Goal: Task Accomplishment & Management: Manage account settings

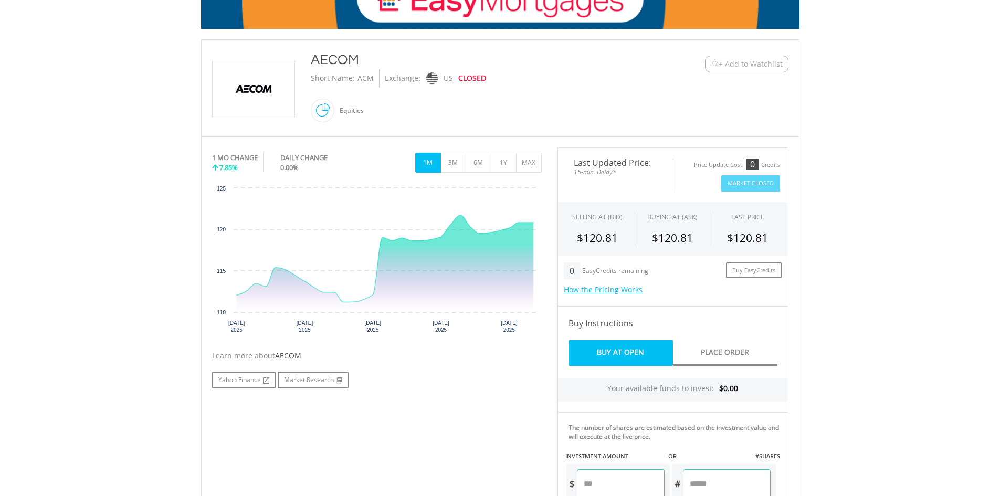
scroll to position [210, 0]
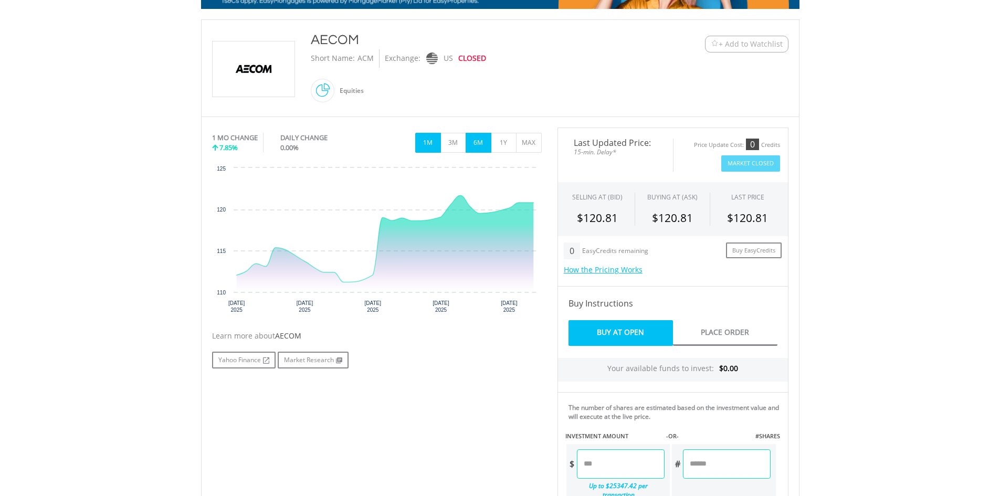
click at [477, 150] on button "6M" at bounding box center [479, 143] width 26 height 20
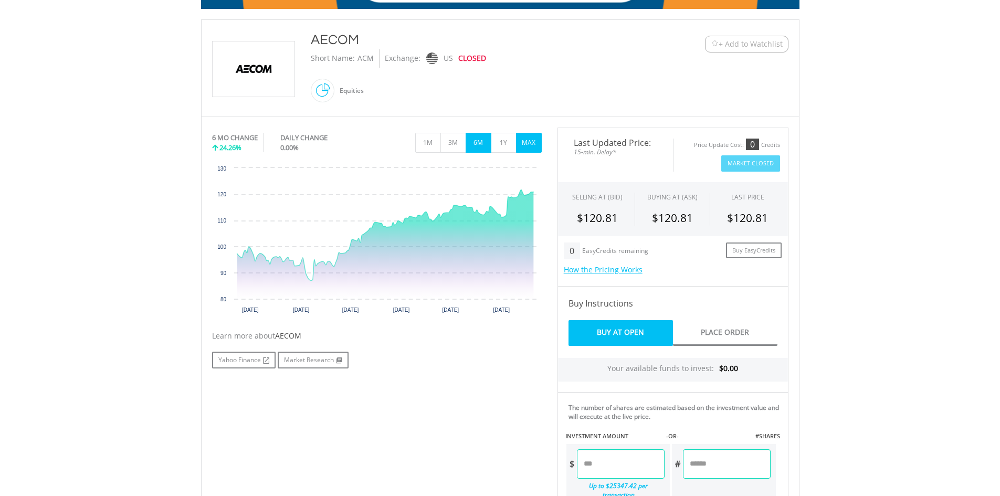
click at [524, 145] on button "MAX" at bounding box center [529, 143] width 26 height 20
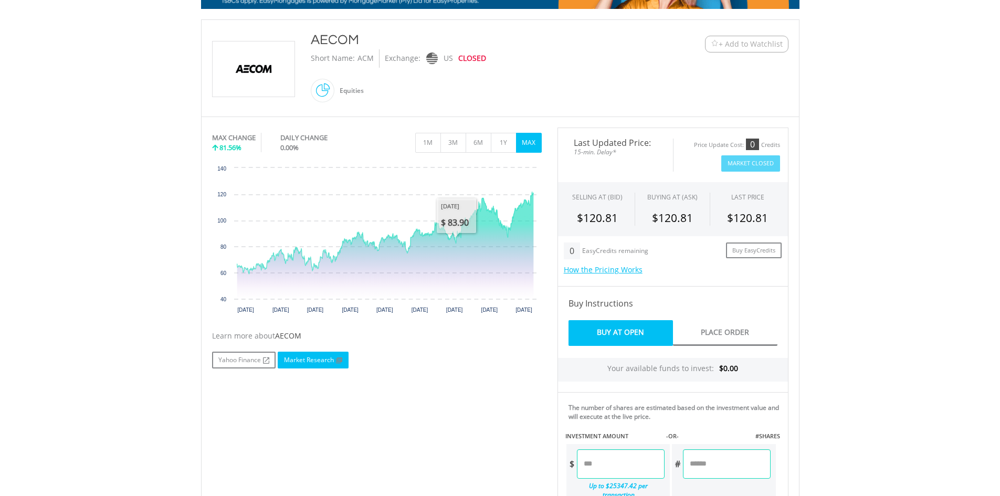
click at [316, 364] on link "Market Research" at bounding box center [313, 360] width 71 height 17
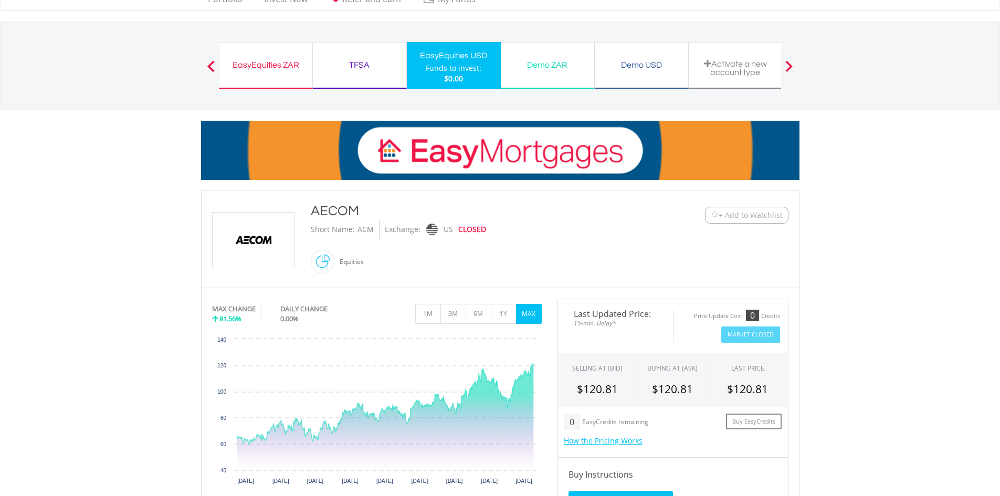
scroll to position [0, 0]
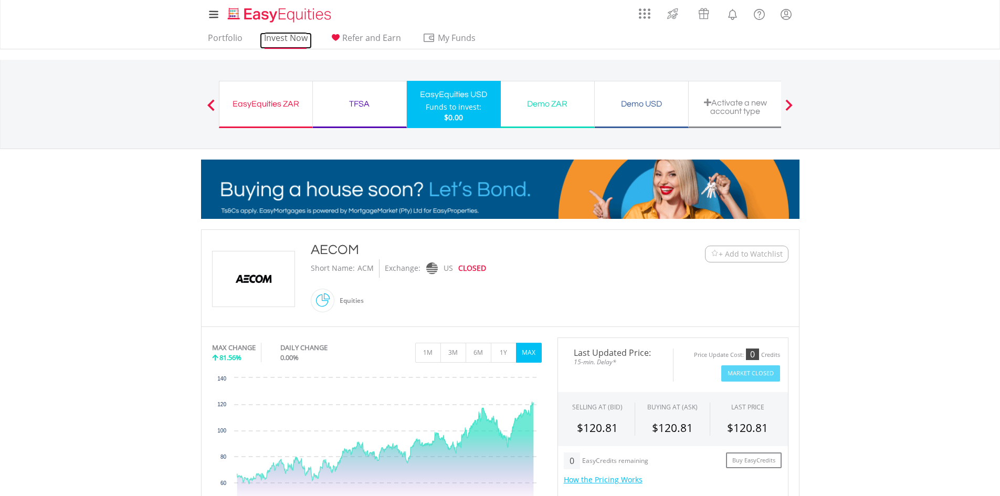
click at [285, 39] on link "Invest Now" at bounding box center [286, 41] width 52 height 16
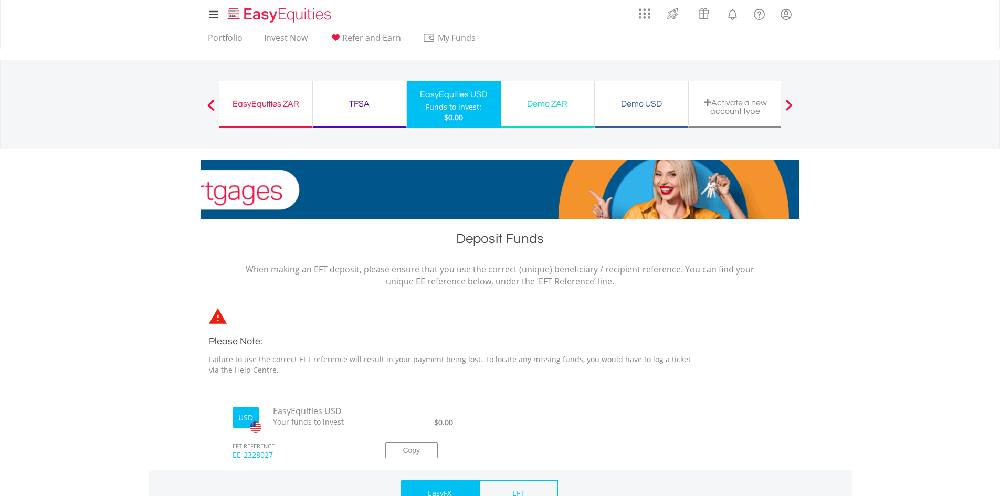
click at [272, 110] on div "EasyEquities ZAR" at bounding box center [266, 104] width 80 height 15
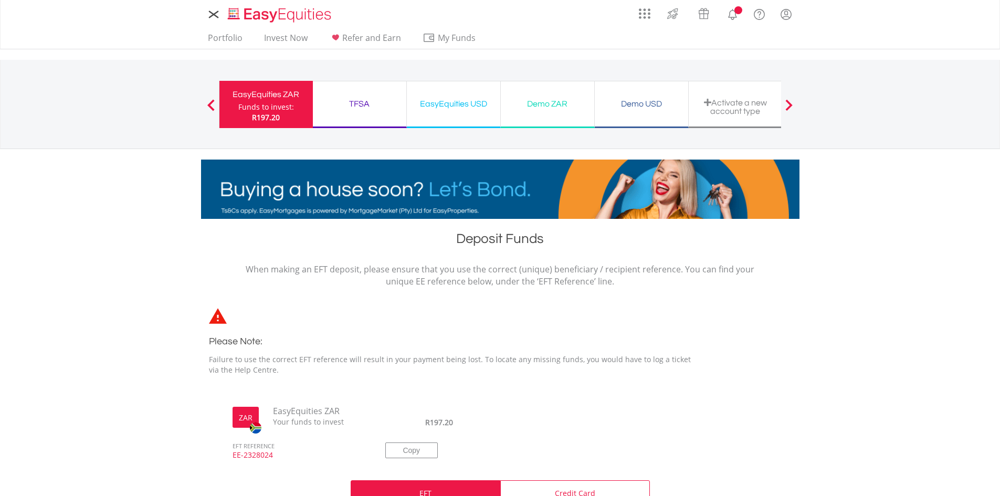
click at [294, 31] on ul "Portfolio Invest Now Refer and Earn My Funds Fund your accounts Withdraw Money …" at bounding box center [345, 39] width 288 height 20
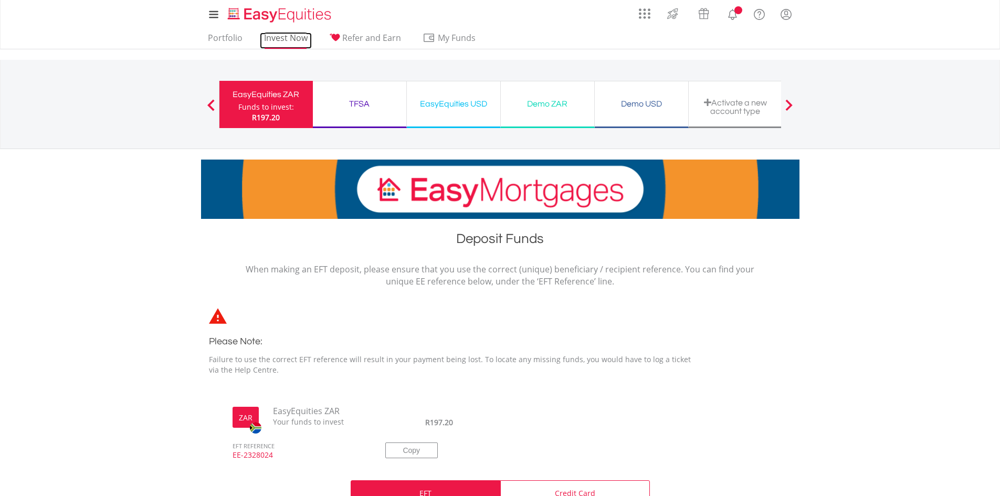
click at [290, 39] on link "Invest Now" at bounding box center [286, 41] width 52 height 16
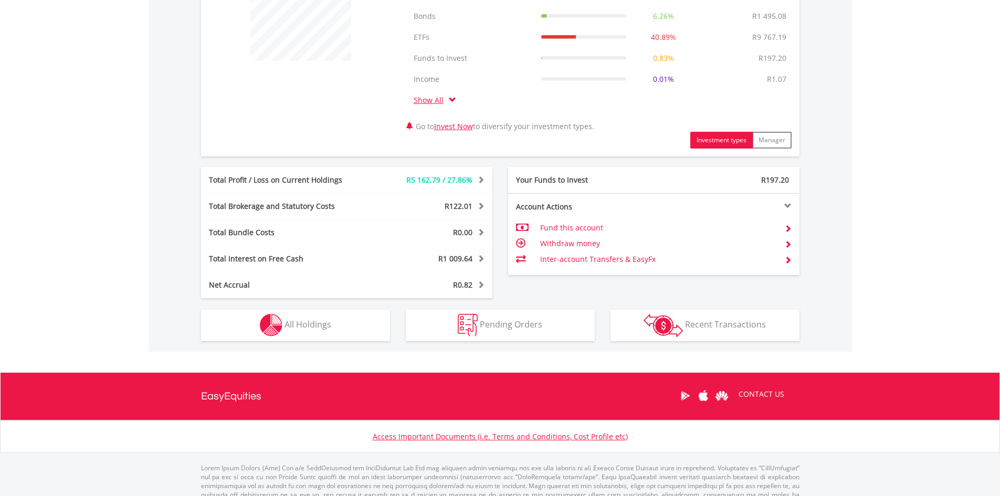
scroll to position [473, 0]
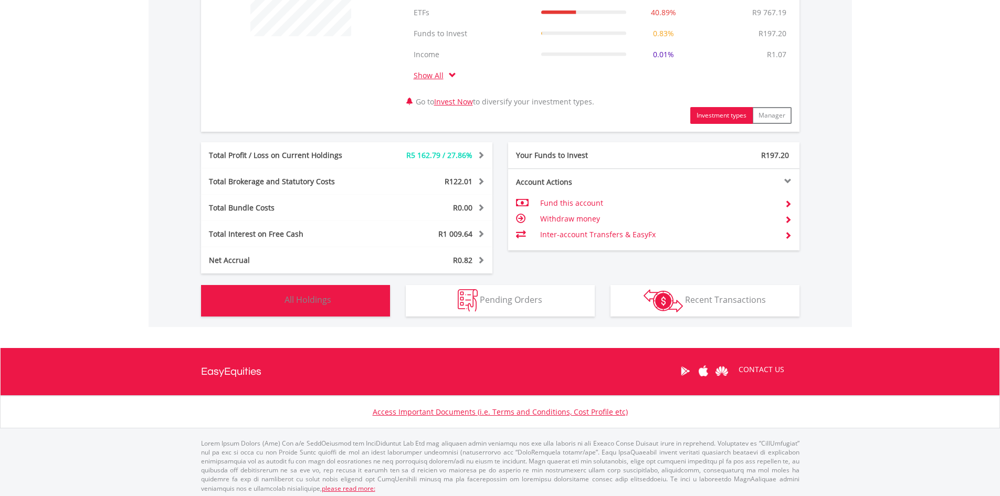
click at [293, 303] on span "All Holdings" at bounding box center [308, 300] width 47 height 12
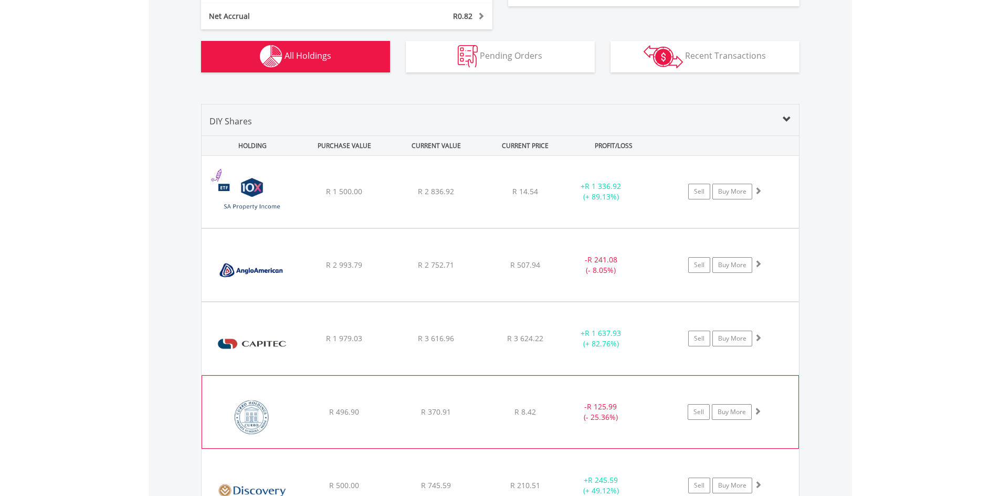
scroll to position [716, 0]
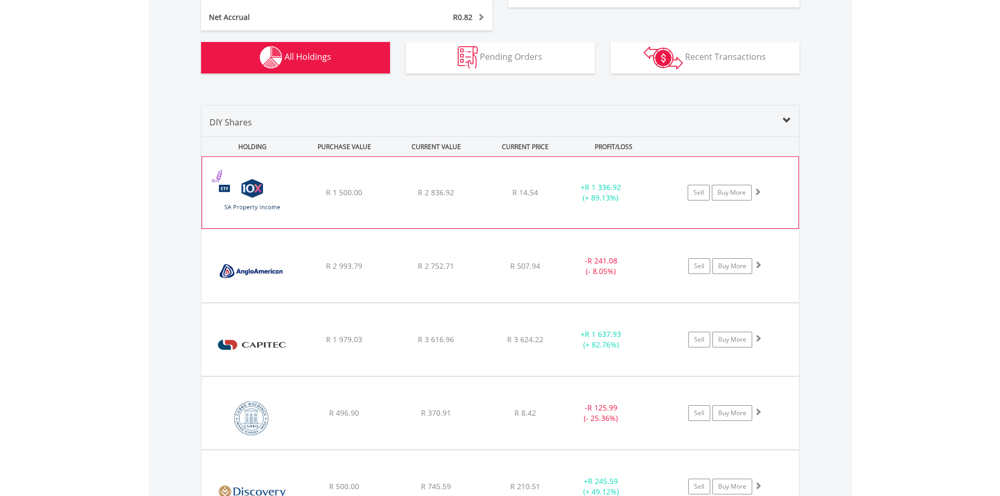
click at [252, 192] on img at bounding box center [252, 198] width 90 height 56
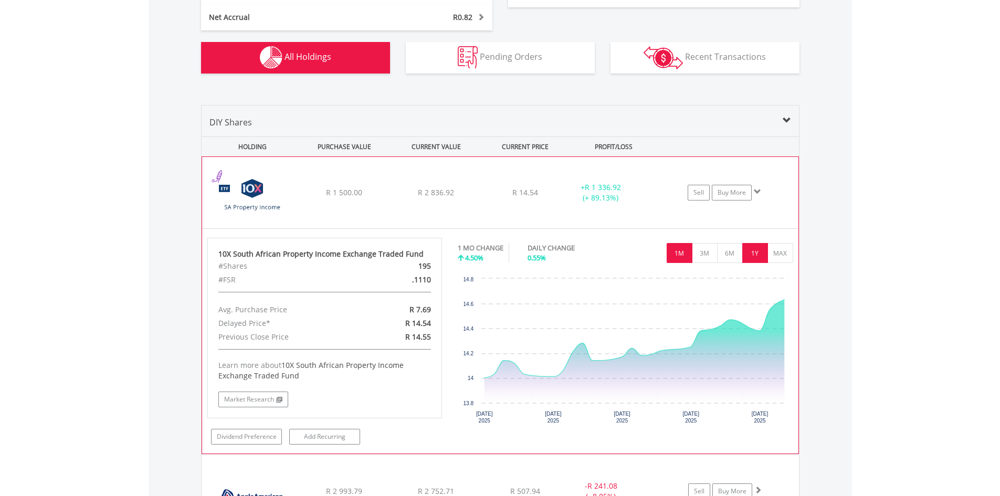
click at [760, 259] on button "1Y" at bounding box center [756, 253] width 26 height 20
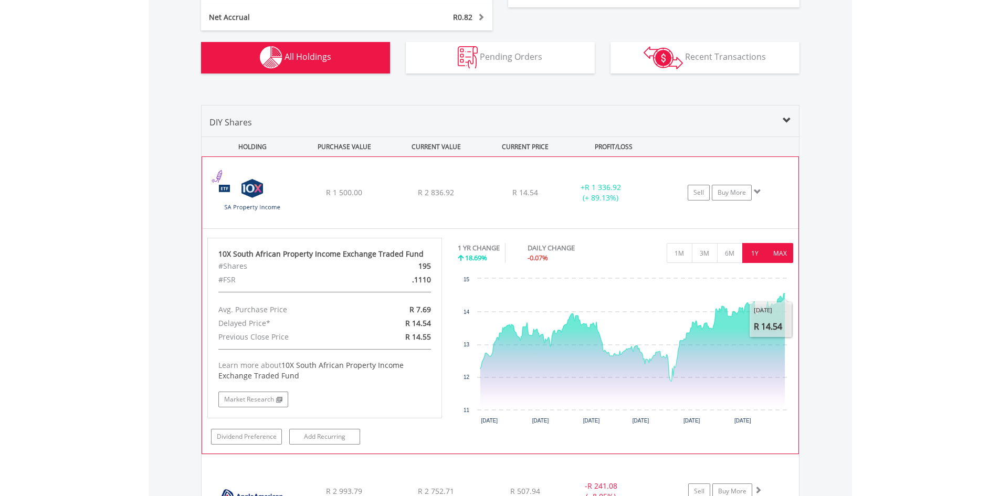
click at [786, 256] on button "MAX" at bounding box center [781, 253] width 26 height 20
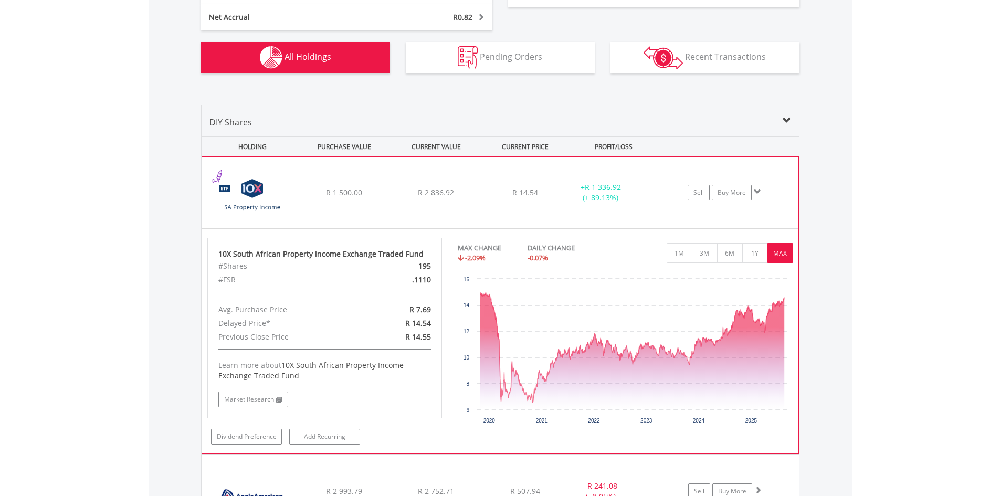
click at [711, 191] on div "Sell Buy More" at bounding box center [720, 193] width 64 height 16
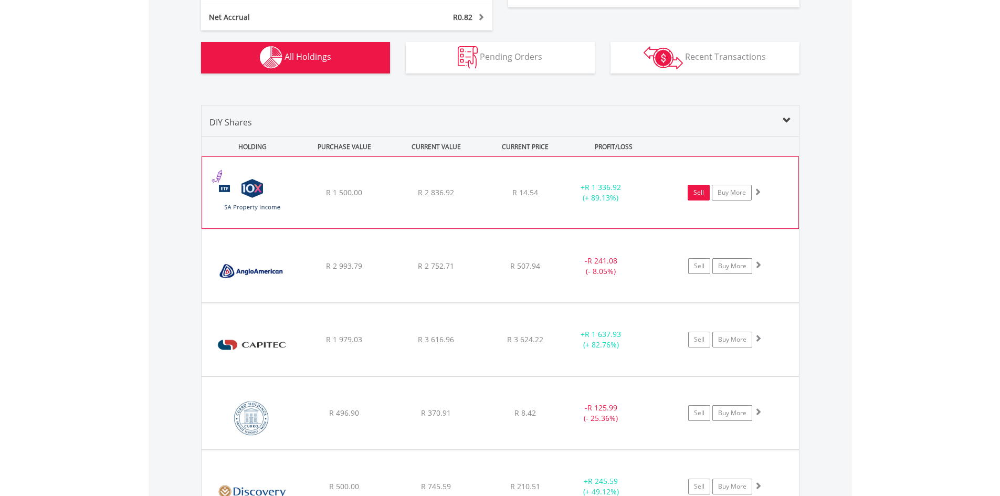
click at [702, 193] on link "Sell" at bounding box center [699, 193] width 22 height 16
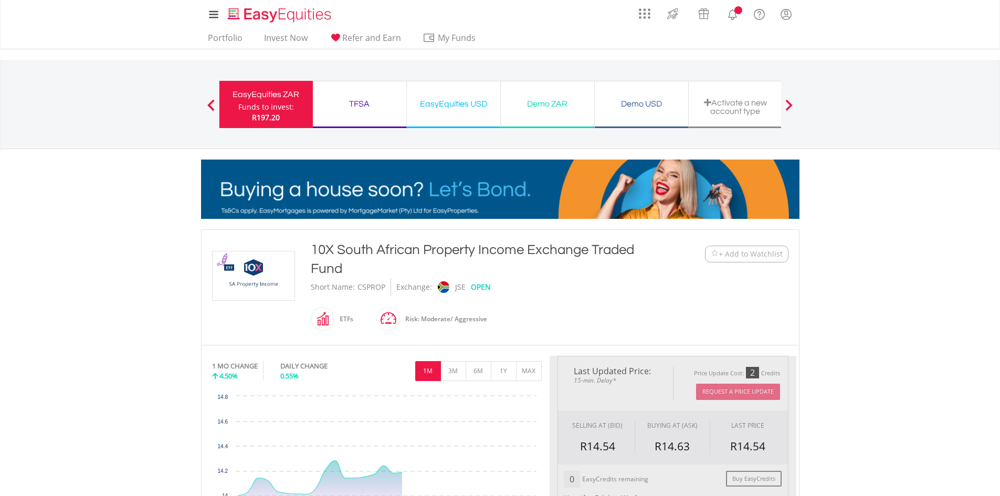
type input "*******"
type input "******"
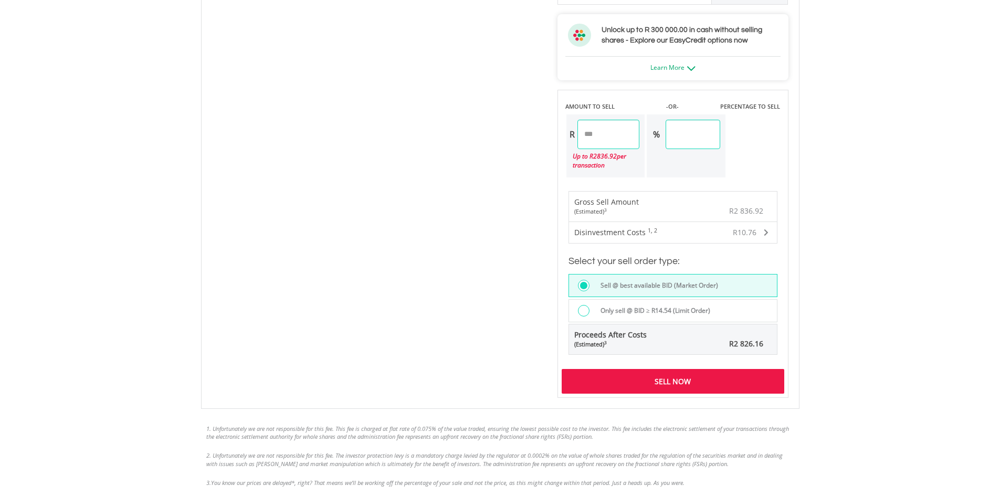
scroll to position [630, 0]
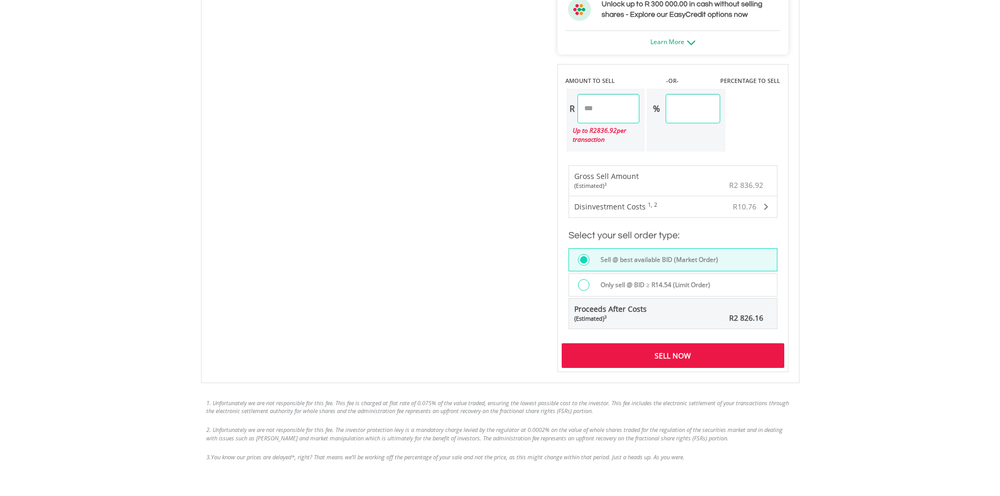
click at [697, 358] on div "Sell Now" at bounding box center [673, 355] width 223 height 24
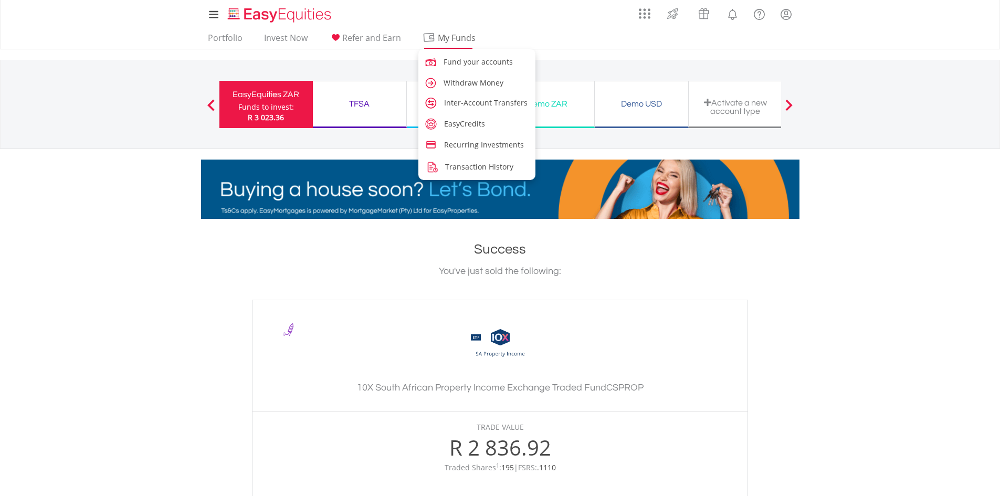
click at [456, 39] on span "My Funds" at bounding box center [457, 38] width 69 height 14
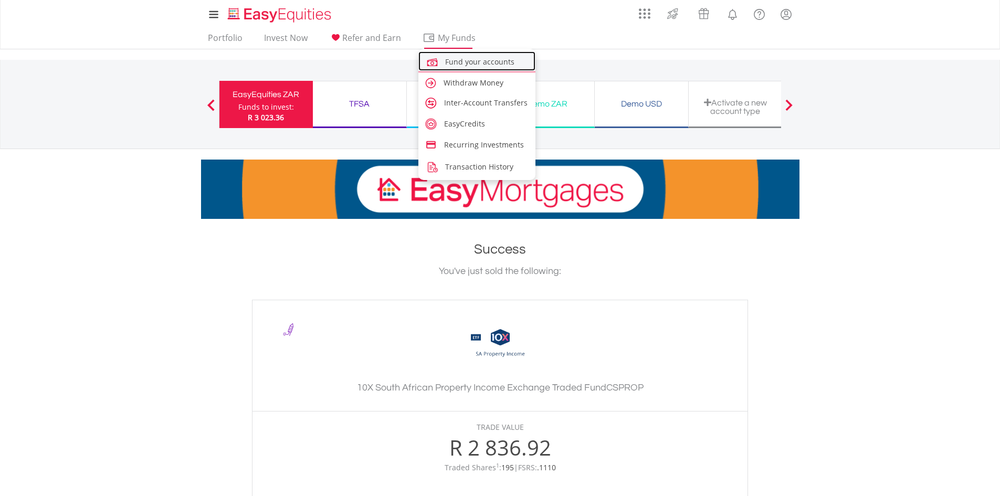
click at [462, 66] on span "Fund your accounts" at bounding box center [479, 62] width 69 height 10
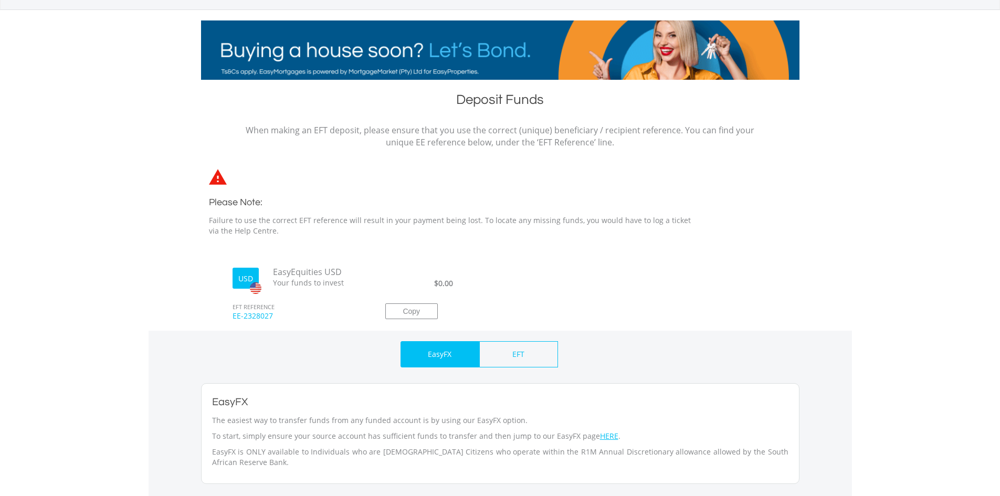
scroll to position [158, 0]
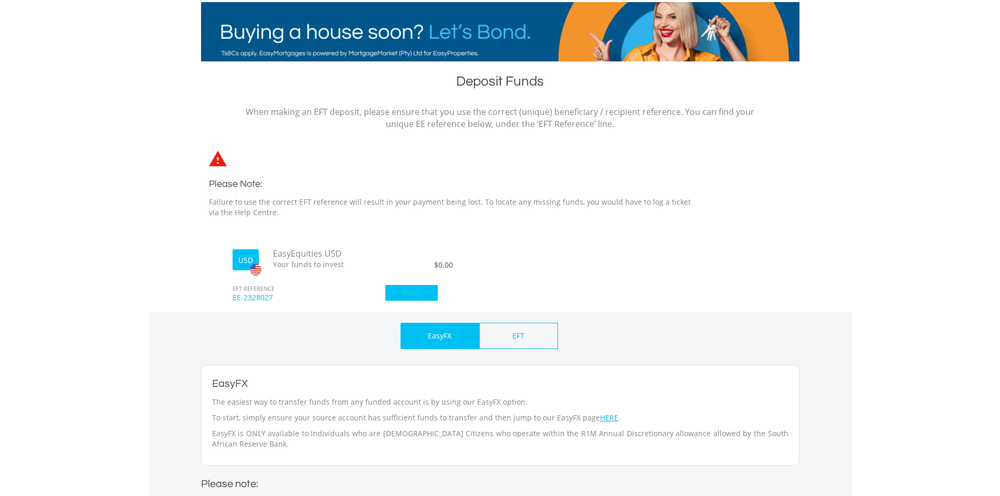
click at [400, 291] on button "Copy" at bounding box center [411, 293] width 53 height 16
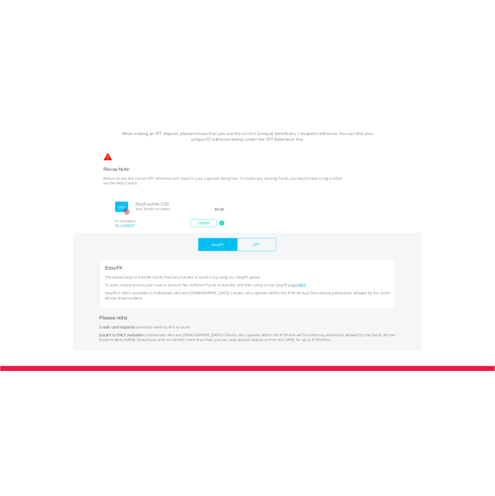
scroll to position [263, 0]
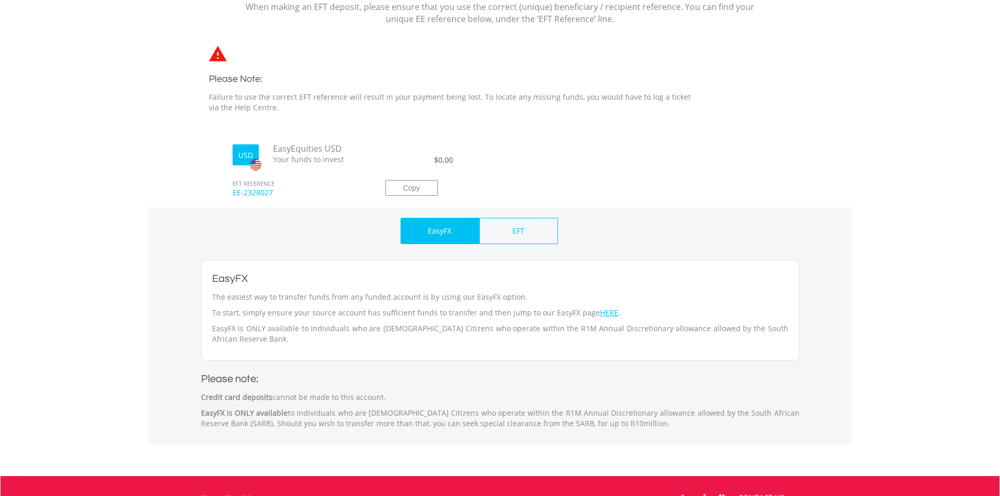
drag, startPoint x: 275, startPoint y: 194, endPoint x: 234, endPoint y: 194, distance: 41.0
click at [234, 194] on span "EE-2328027" at bounding box center [297, 197] width 145 height 20
click at [427, 192] on button "Copy" at bounding box center [411, 188] width 53 height 16
click at [600, 311] on link "HERE" at bounding box center [609, 313] width 18 height 10
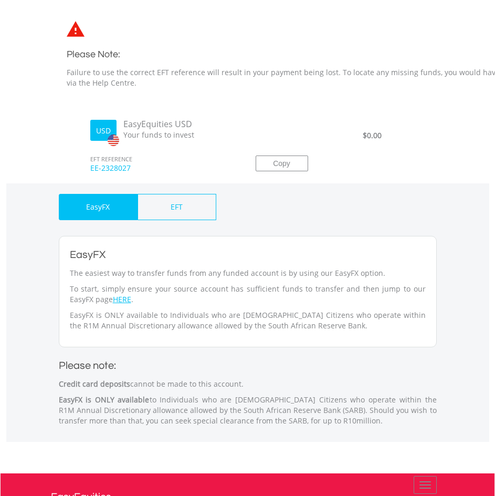
click at [454, 112] on body "My Investments Invest Now New Listings Sell My Recurring Investments Pending Or…" at bounding box center [247, 199] width 495 height 924
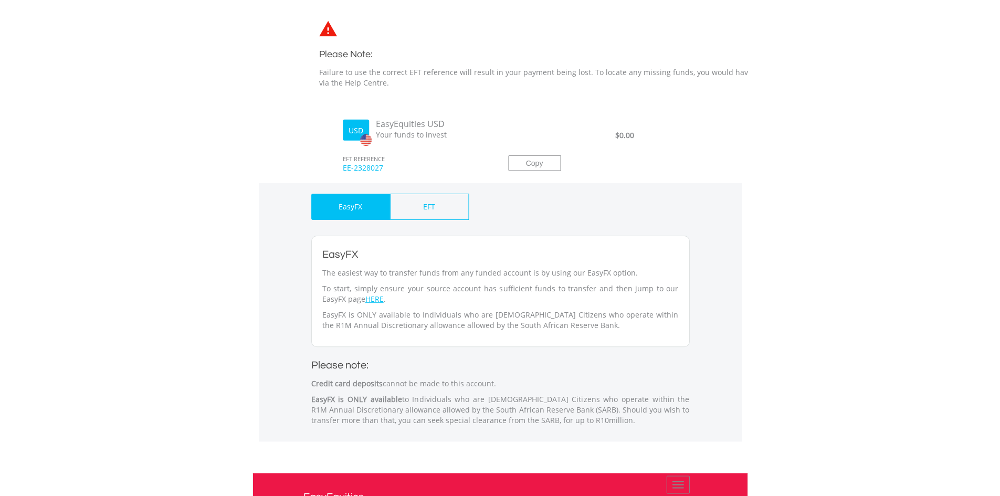
scroll to position [0, 0]
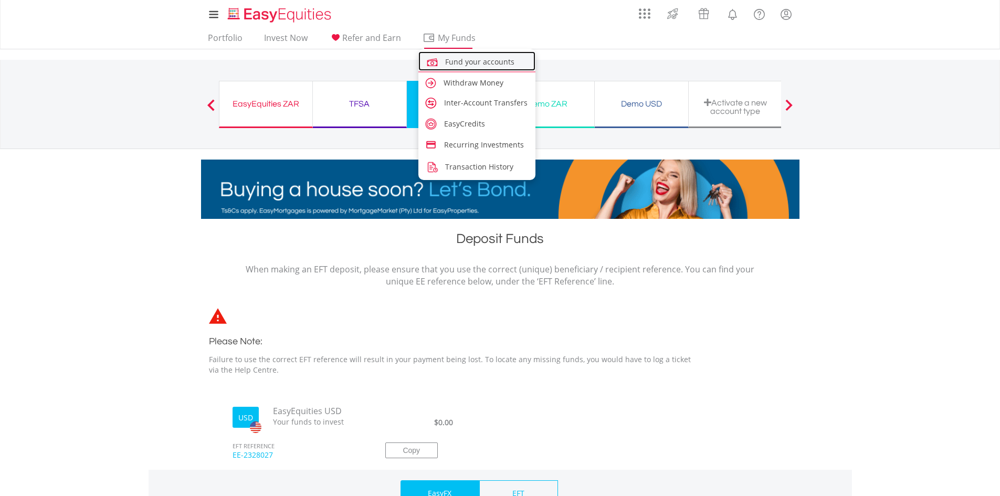
click at [453, 67] on link "Fund your accounts" at bounding box center [478, 60] width 118 height 19
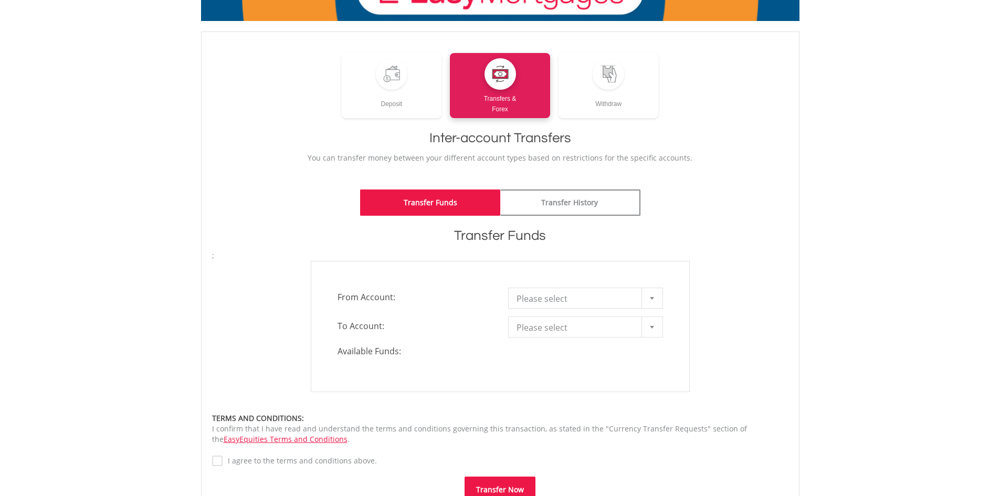
scroll to position [105, 0]
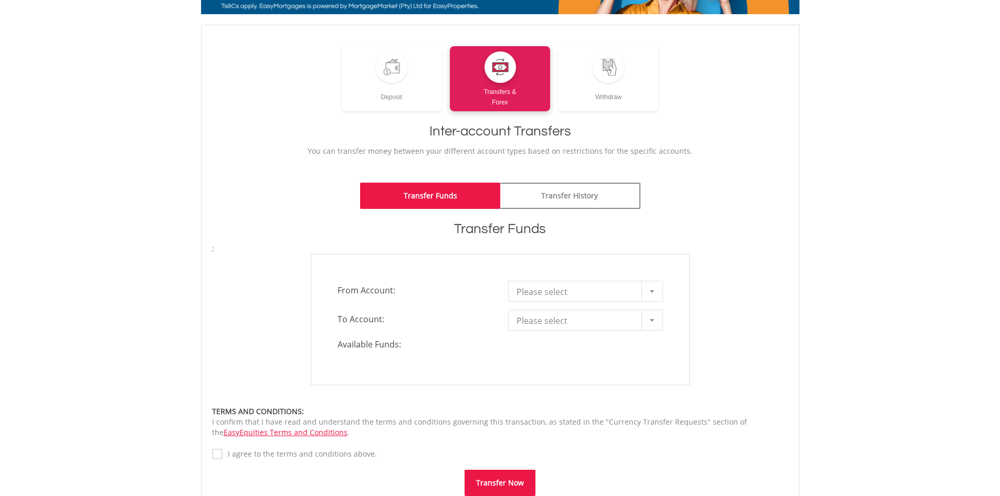
click at [656, 292] on div at bounding box center [652, 291] width 21 height 20
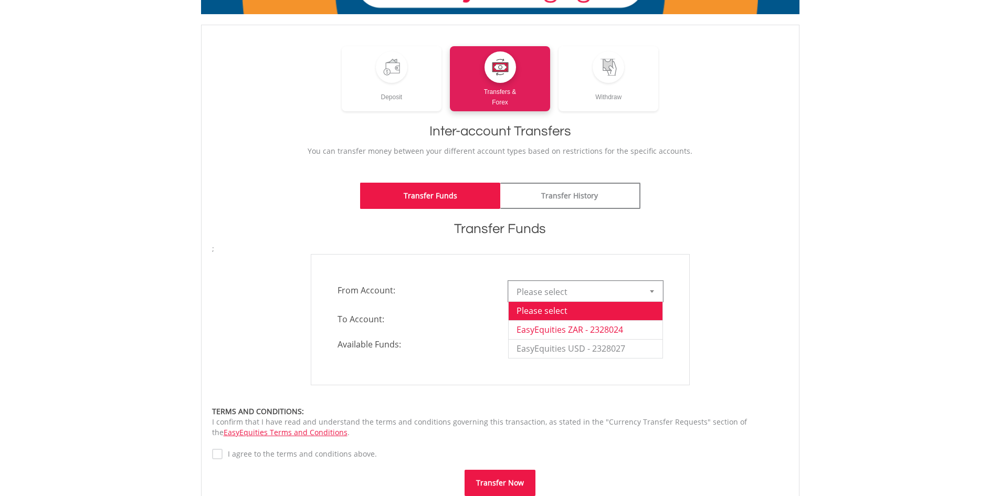
click at [629, 328] on li "EasyEquities ZAR - 2328024" at bounding box center [586, 329] width 154 height 19
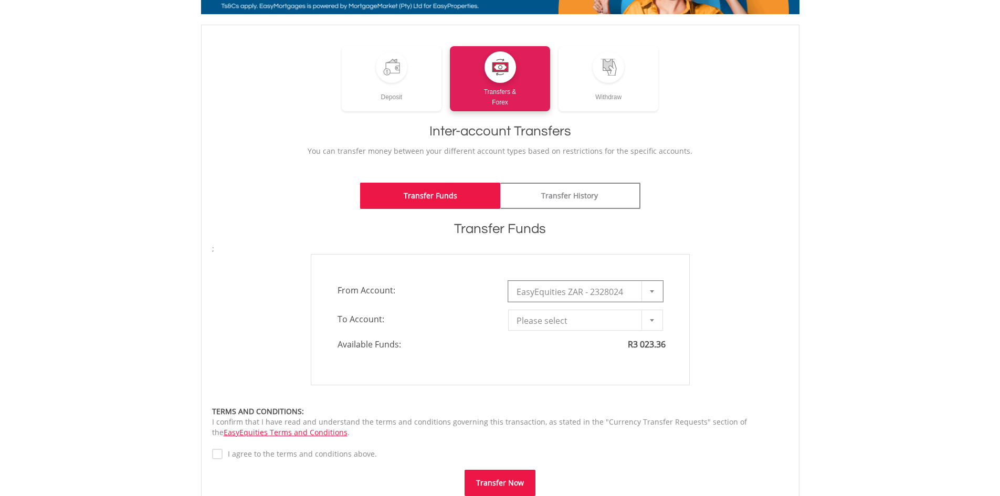
click at [647, 317] on div at bounding box center [652, 320] width 21 height 20
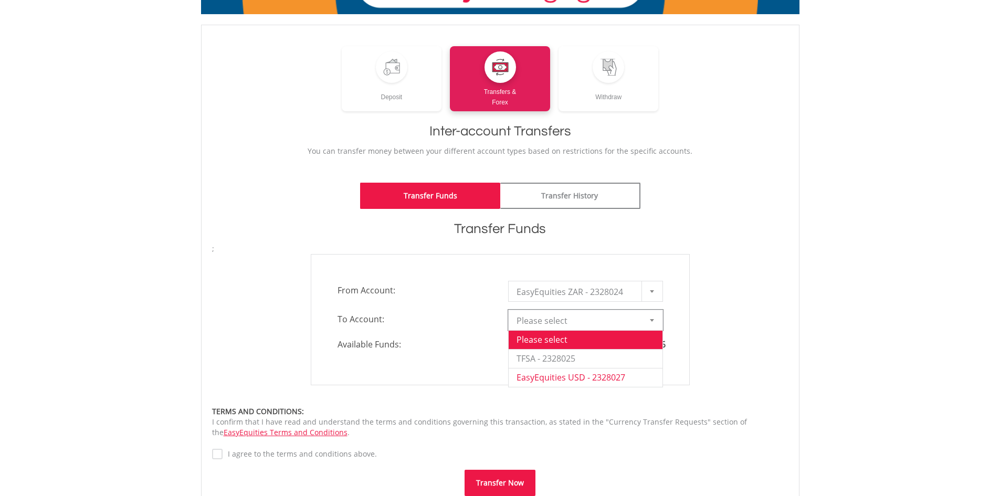
click at [574, 378] on li "EasyEquities USD - 2328027" at bounding box center [586, 377] width 154 height 19
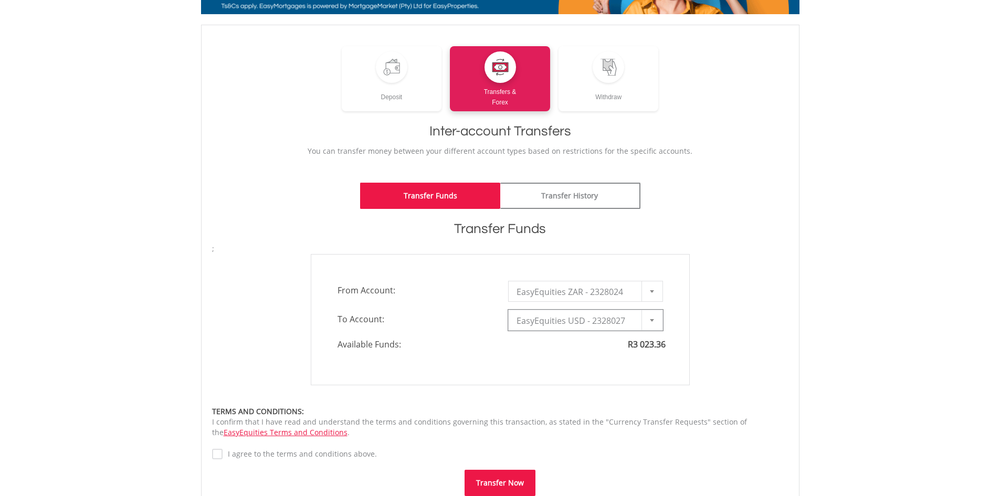
type input "*"
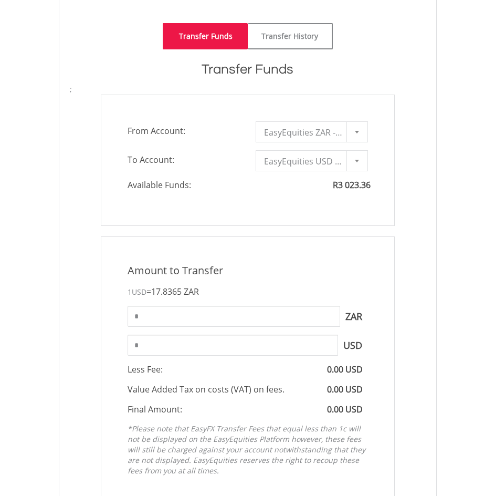
scroll to position [208, 0]
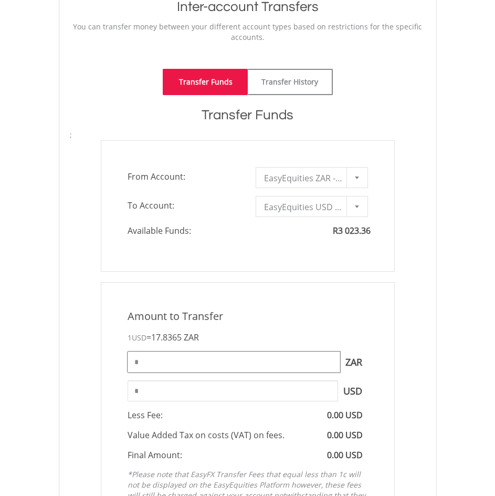
click at [162, 354] on input "*" at bounding box center [234, 361] width 213 height 21
drag, startPoint x: 159, startPoint y: 359, endPoint x: -22, endPoint y: 361, distance: 180.7
click at [0, 361] on html "My Investments Invest Now New Listings Sell My Recurring Investments Pending Or…" at bounding box center [247, 437] width 495 height 1291
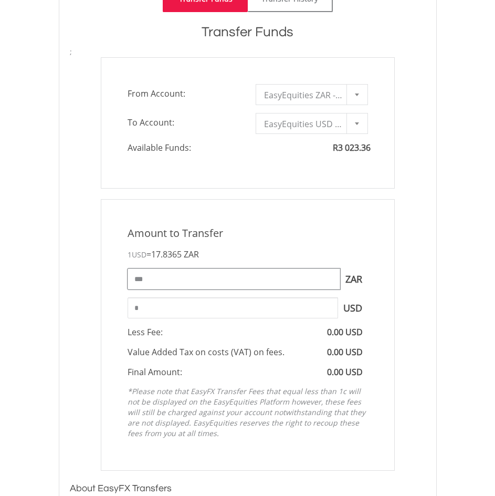
scroll to position [315, 0]
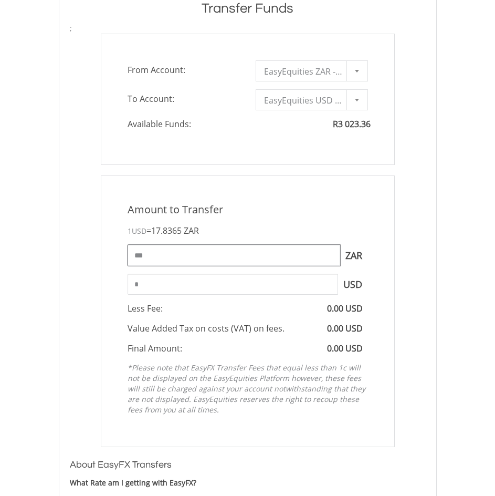
type input "***"
type input "*****"
click at [229, 281] on input "*****" at bounding box center [233, 284] width 211 height 21
drag, startPoint x: 215, startPoint y: 256, endPoint x: -41, endPoint y: 235, distance: 257.7
click at [0, 235] on html "My Investments Invest Now New Listings Sell My Recurring Investments Pending Or…" at bounding box center [247, 330] width 495 height 1291
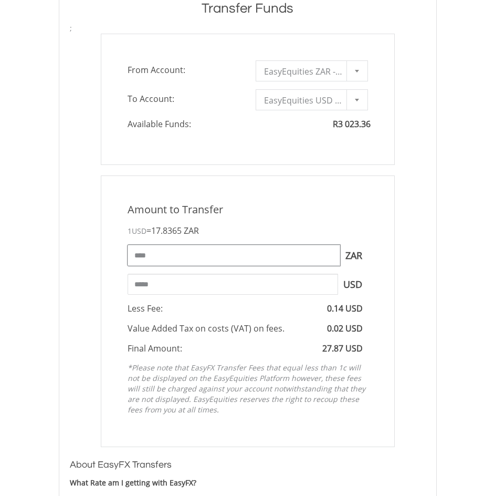
type input "****"
type input "*****"
click at [408, 221] on div "Amount to Transfer 1 USD = 17.8365 ZAR **** ZAR You can transfer funds into you…" at bounding box center [248, 310] width 372 height 271
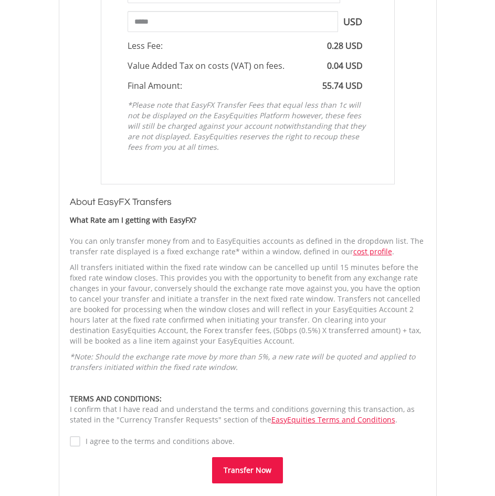
scroll to position [630, 0]
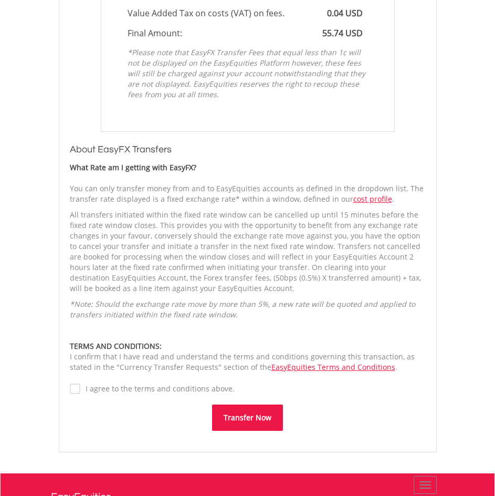
drag, startPoint x: 118, startPoint y: 390, endPoint x: 94, endPoint y: 391, distance: 24.2
click at [118, 390] on label "I agree to the terms and conditions above." at bounding box center [157, 388] width 154 height 11
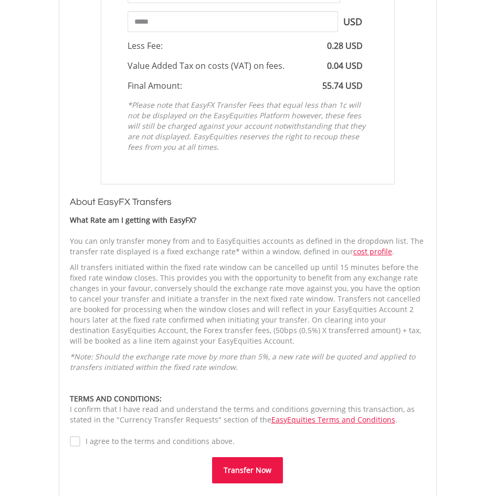
scroll to position [683, 0]
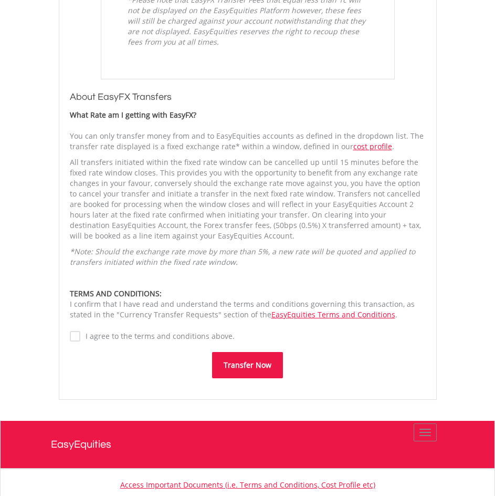
click at [259, 366] on button "Transfer Now" at bounding box center [247, 365] width 71 height 26
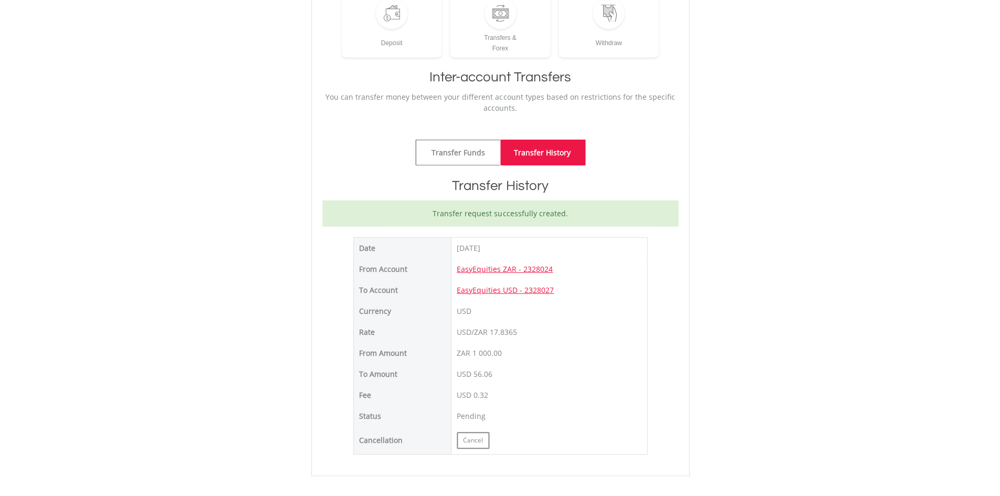
scroll to position [108, 0]
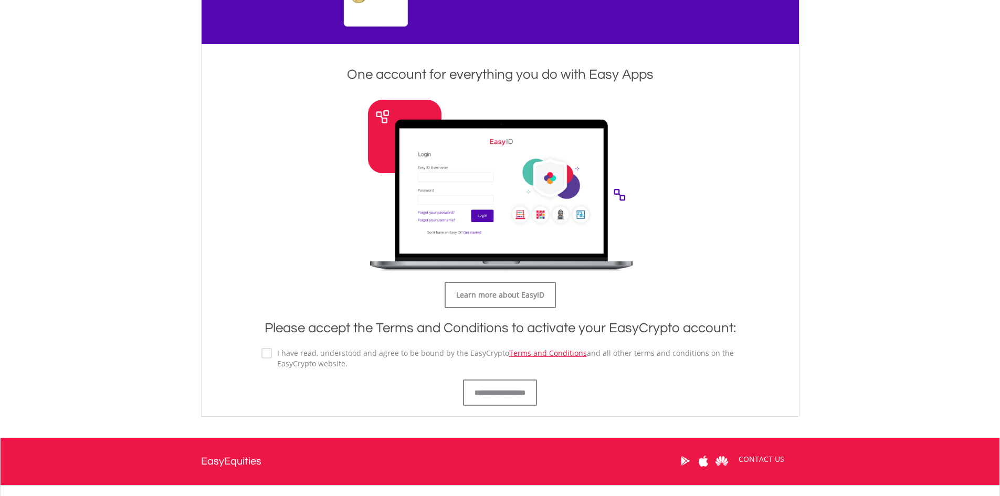
scroll to position [473, 0]
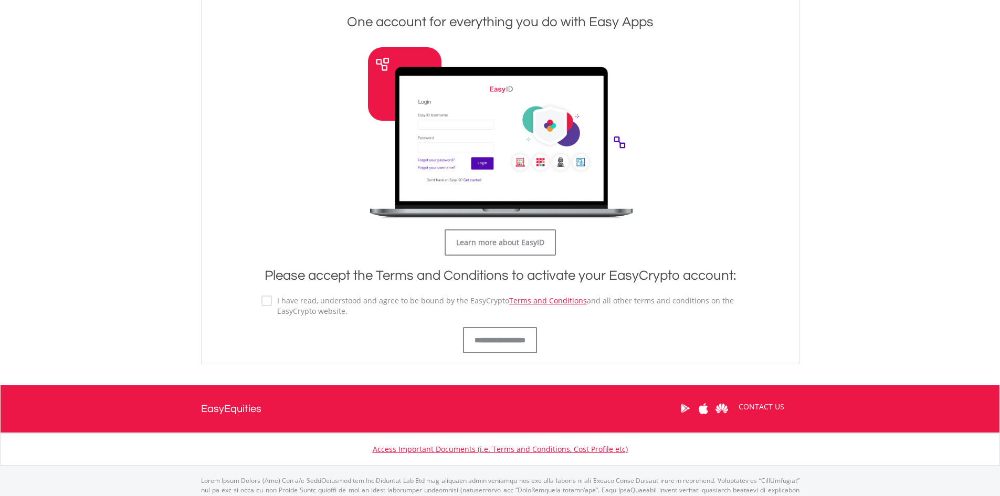
click at [259, 299] on div "**********" at bounding box center [501, 305] width 494 height 98
click at [266, 308] on div "I have read, understood and agree to be bound by the EasyCrypto Terms and Condi…" at bounding box center [501, 306] width 478 height 21
click at [475, 346] on input "**********" at bounding box center [500, 340] width 74 height 26
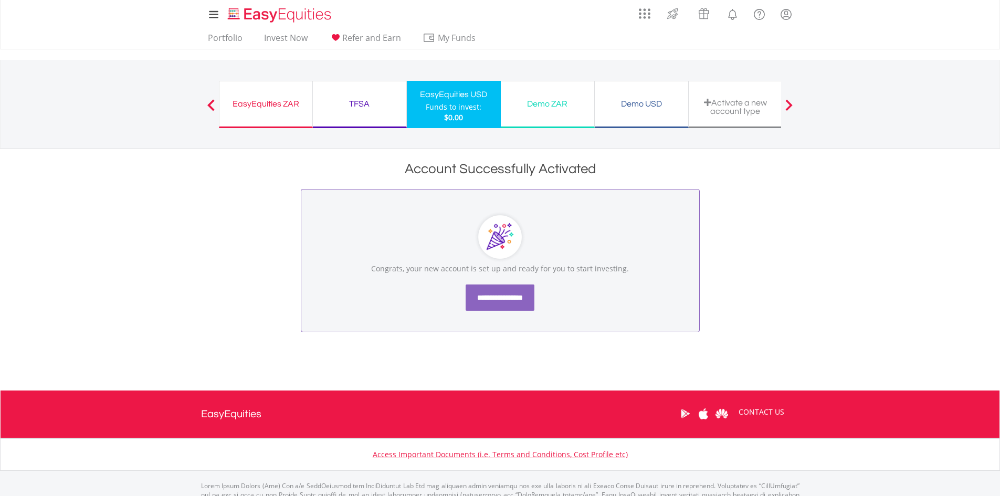
click at [493, 303] on input "**********" at bounding box center [500, 298] width 69 height 26
click at [220, 41] on link "Portfolio" at bounding box center [225, 41] width 43 height 16
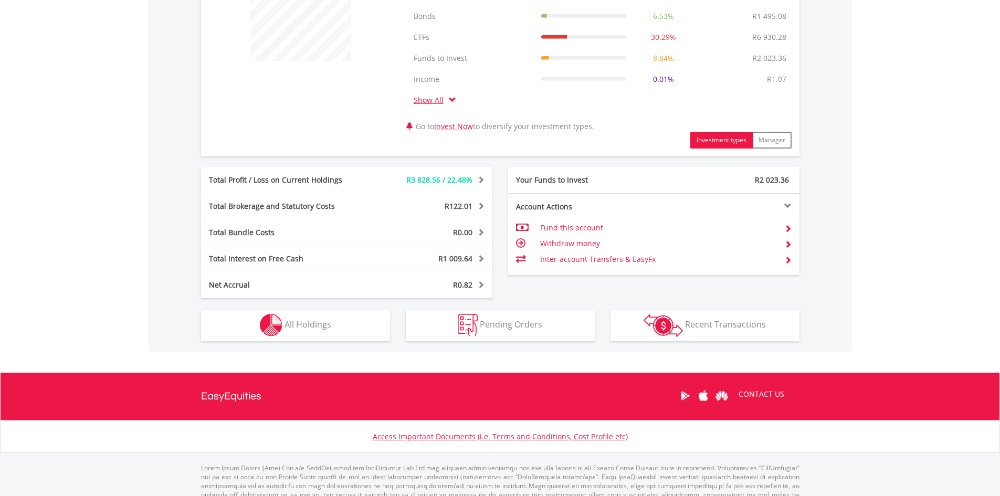
scroll to position [460, 0]
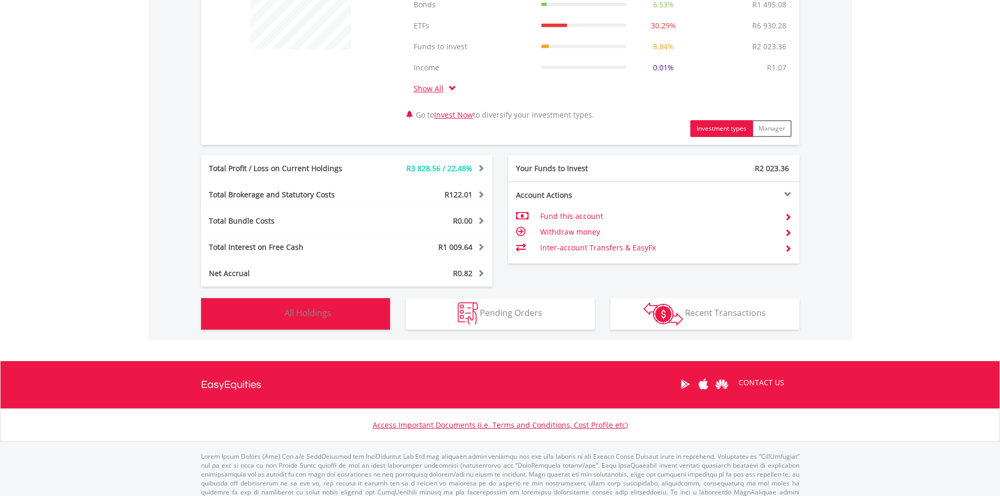
click at [306, 310] on span "All Holdings" at bounding box center [308, 313] width 47 height 12
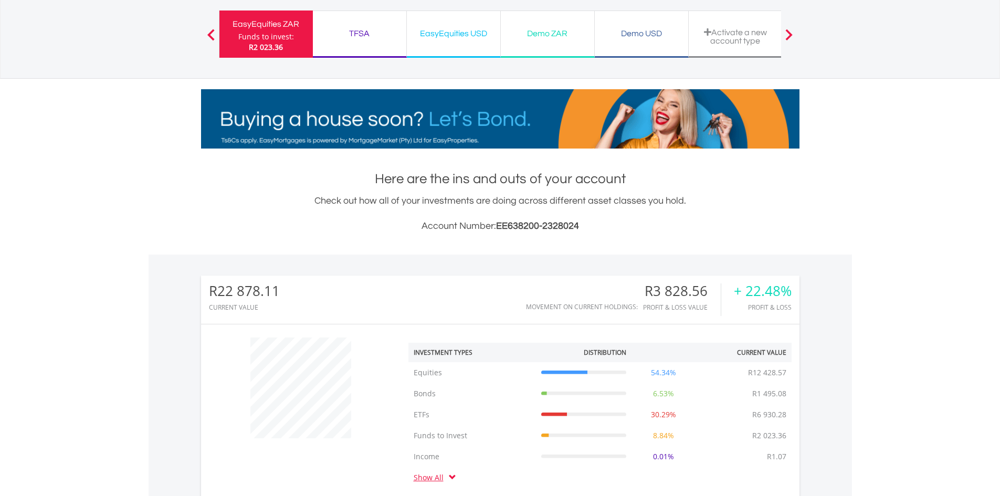
scroll to position [0, 0]
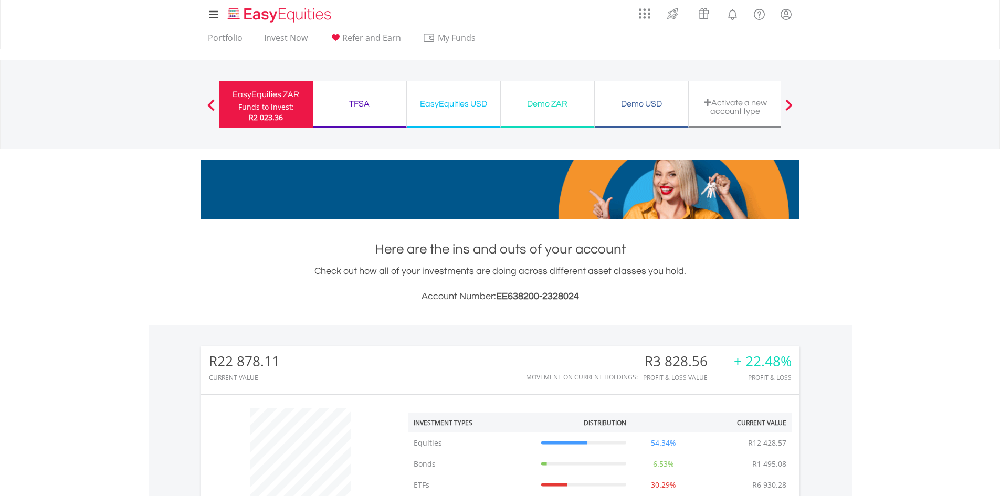
click at [267, 101] on div "EasyEquities ZAR" at bounding box center [266, 94] width 81 height 15
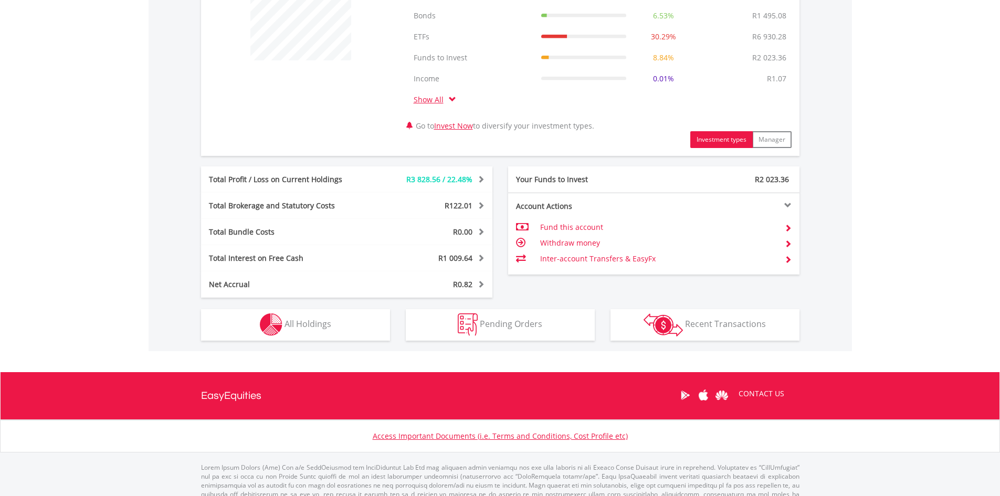
scroll to position [476, 0]
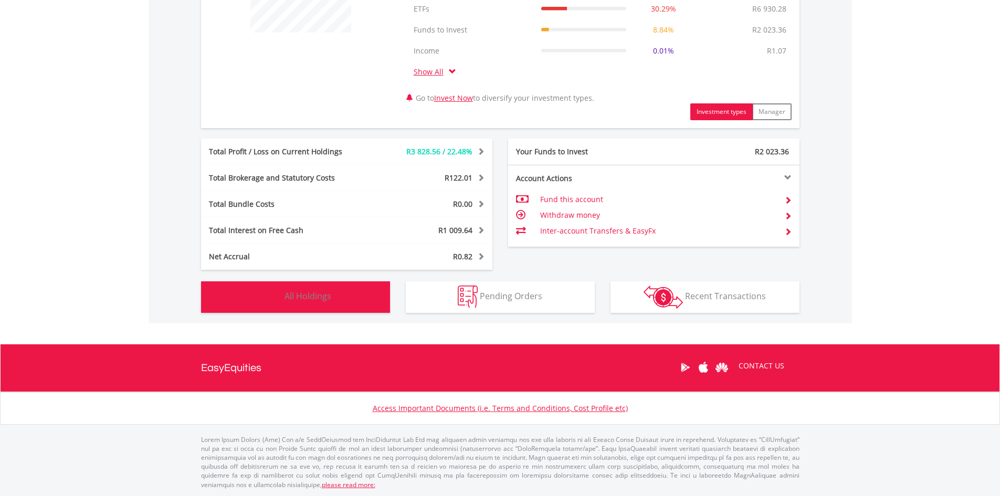
click at [348, 296] on button "Holdings All Holdings" at bounding box center [295, 297] width 189 height 32
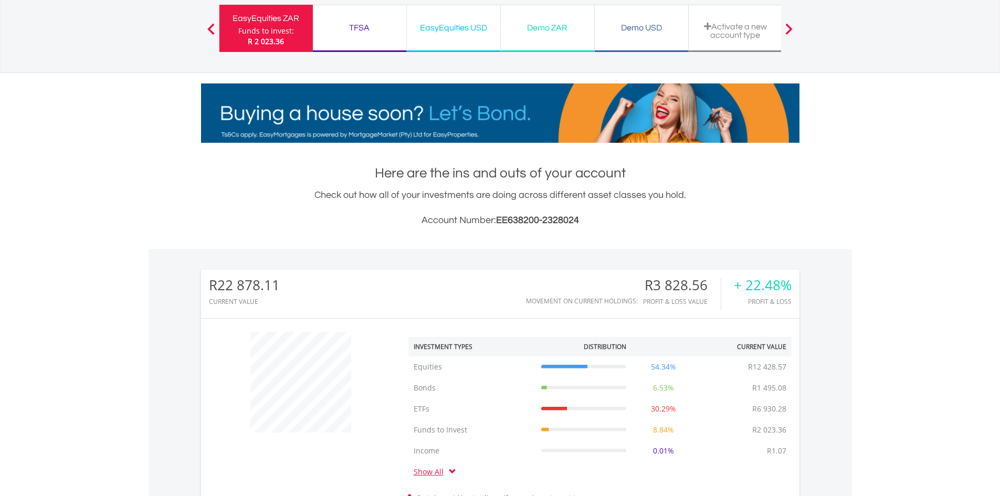
scroll to position [53, 0]
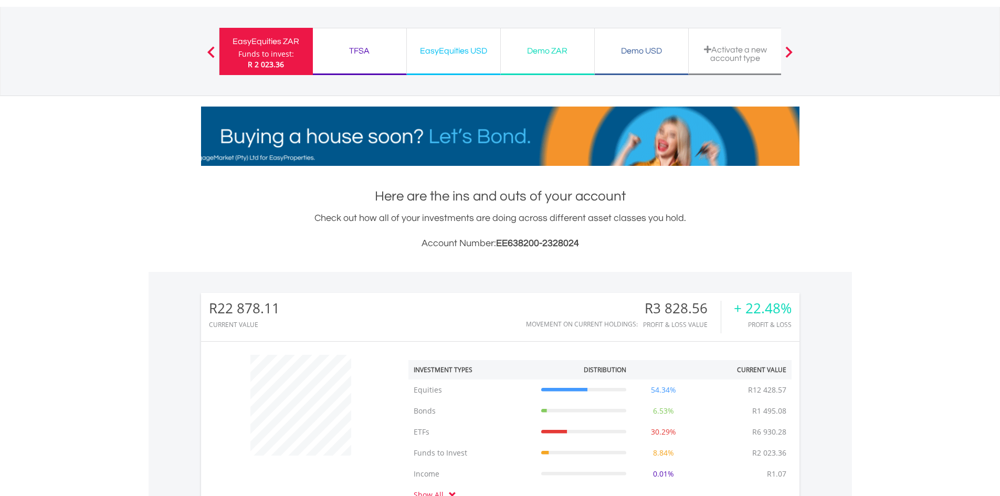
click at [273, 42] on div "EasyEquities ZAR" at bounding box center [266, 41] width 81 height 15
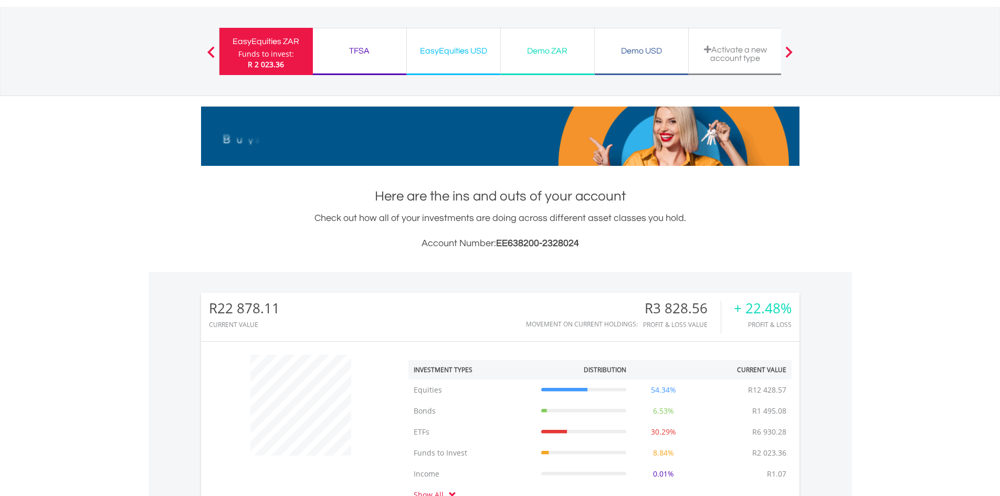
click at [259, 51] on div "Funds to invest:" at bounding box center [266, 54] width 56 height 11
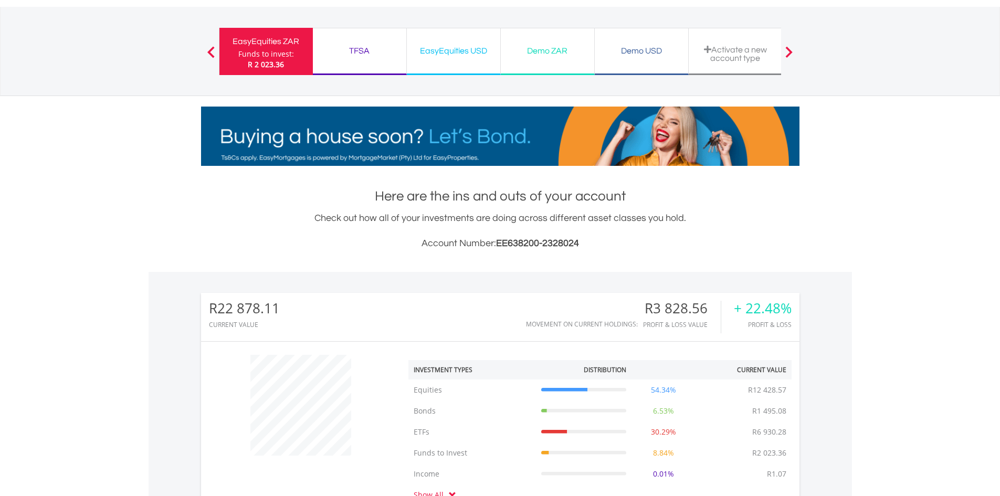
click at [215, 57] on div "EasyEquities ZAR Funds to invest: R 2 023.36 TFSA Funds to invest: R 2 023.36 E…" at bounding box center [500, 51] width 614 height 89
click at [216, 51] on div at bounding box center [211, 51] width 21 height 11
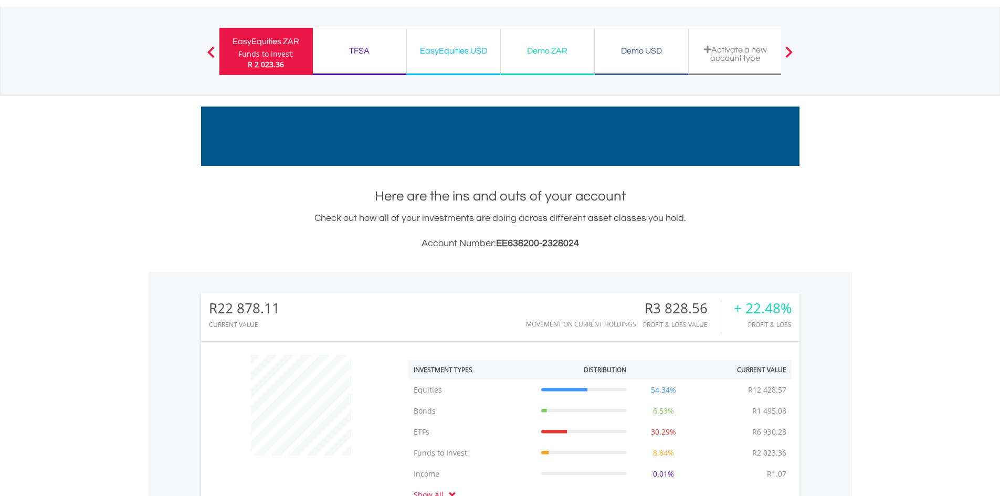
click at [212, 53] on span at bounding box center [210, 52] width 7 height 12
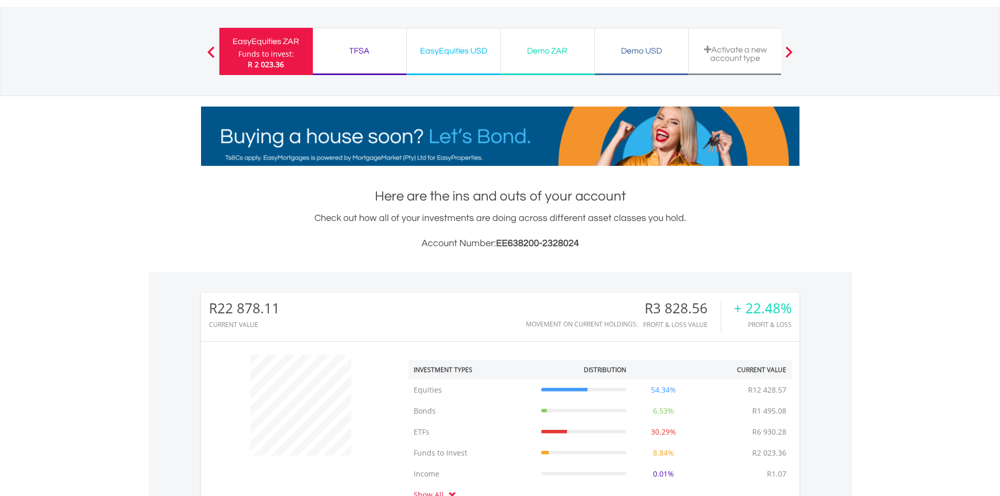
click at [441, 49] on div "EasyEquities USD" at bounding box center [453, 51] width 81 height 15
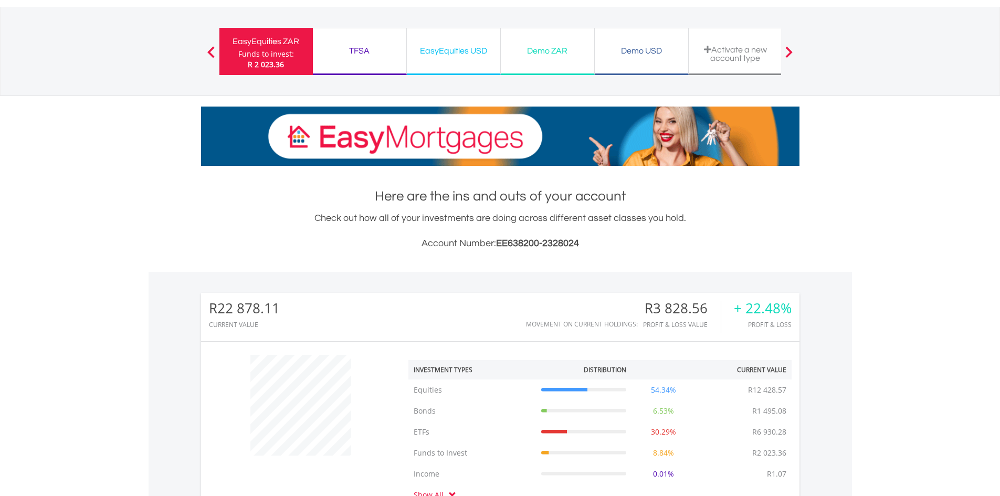
click at [441, 49] on div "EasyEquities USD" at bounding box center [453, 51] width 81 height 15
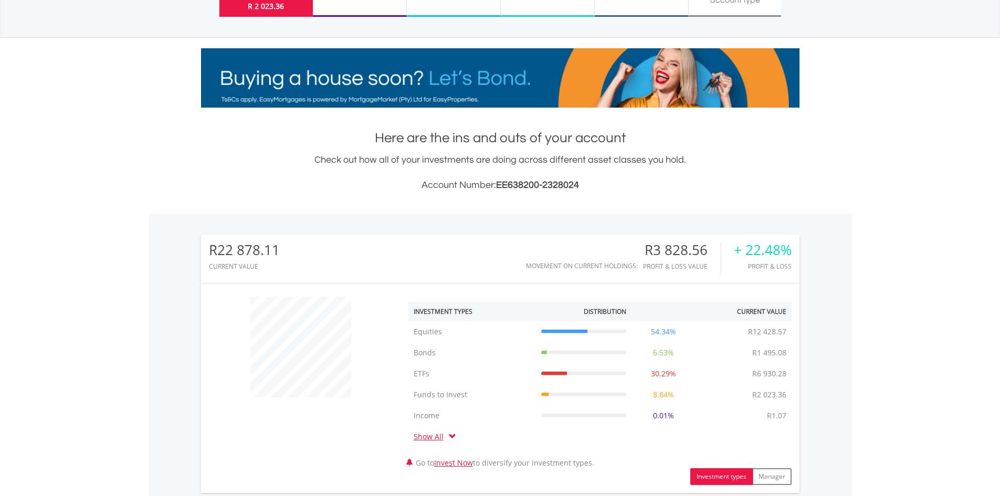
scroll to position [0, 0]
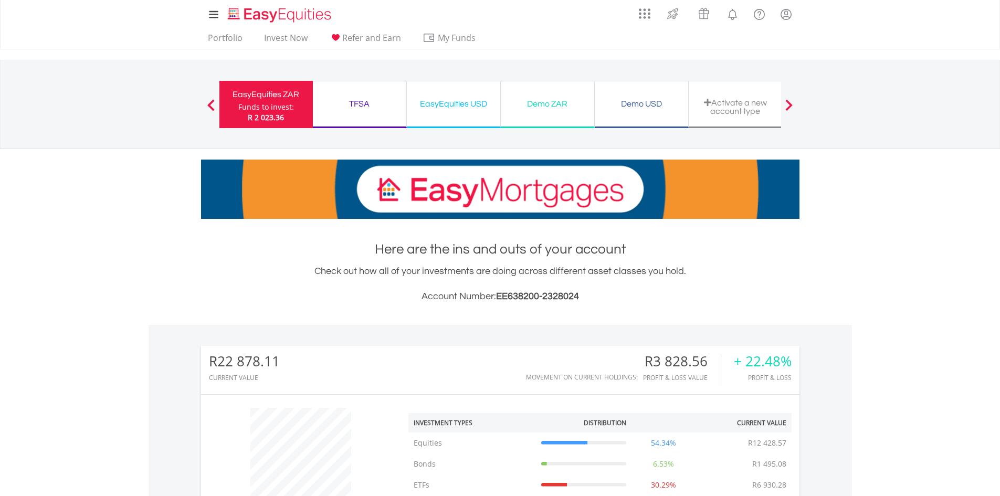
click at [438, 109] on div "EasyEquities USD" at bounding box center [453, 104] width 81 height 15
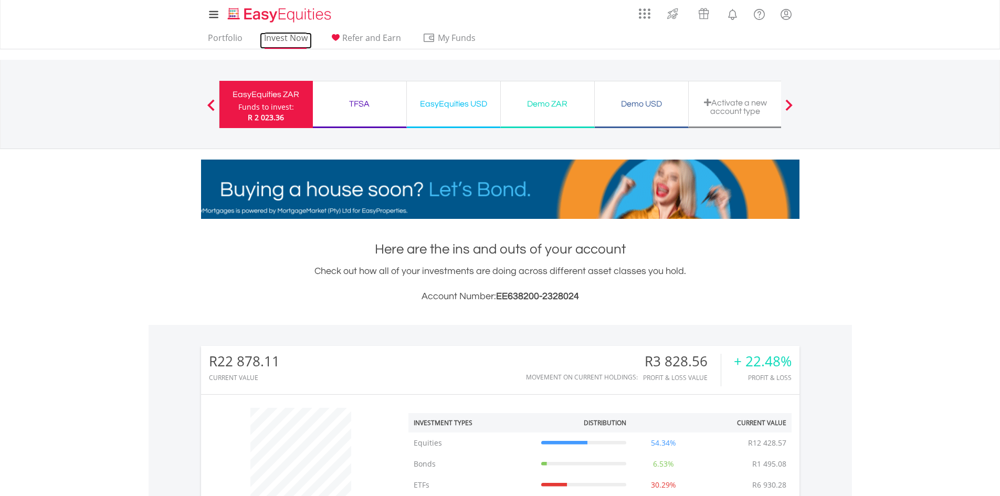
click at [289, 37] on link "Invest Now" at bounding box center [286, 41] width 52 height 16
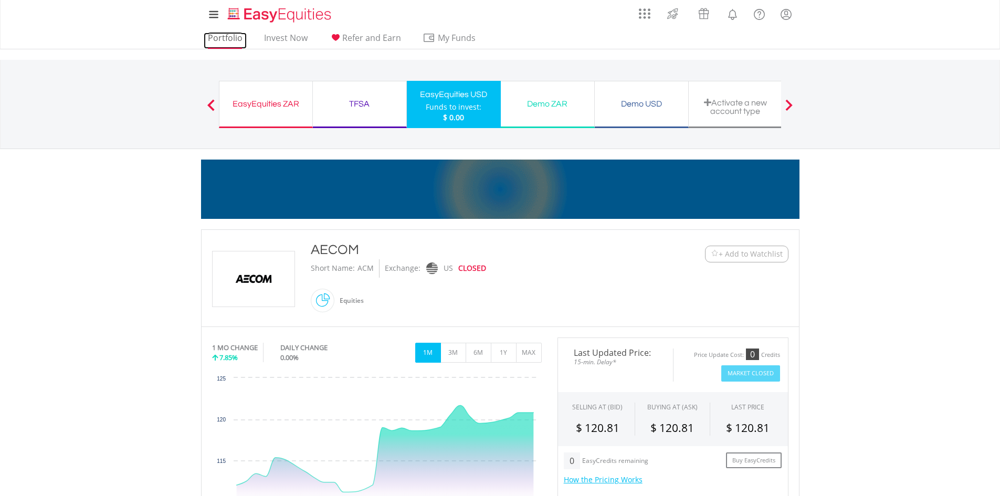
click at [214, 34] on link "Portfolio" at bounding box center [225, 41] width 43 height 16
